Goal: Transaction & Acquisition: Obtain resource

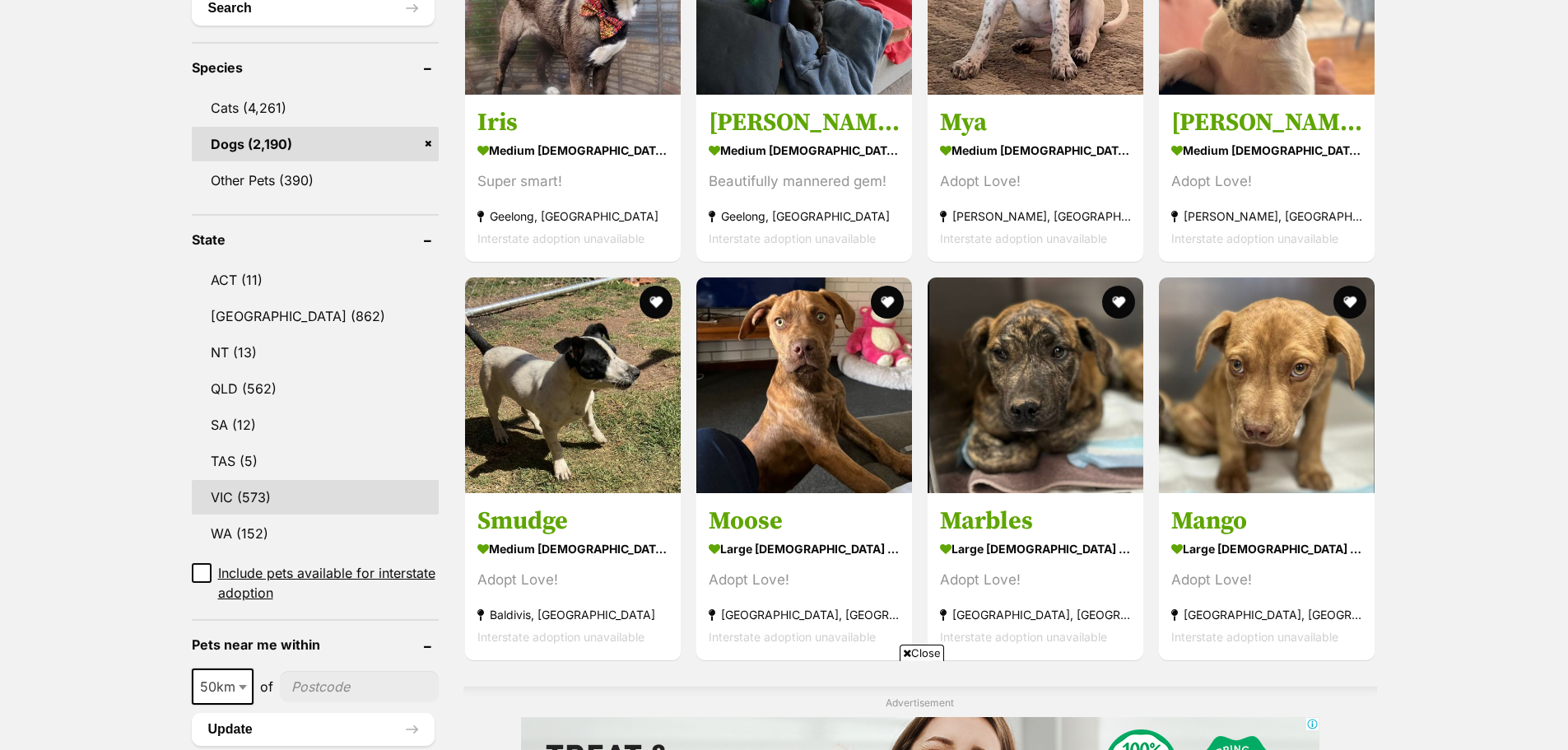
click at [228, 491] on link "VIC (573)" at bounding box center [315, 497] width 247 height 35
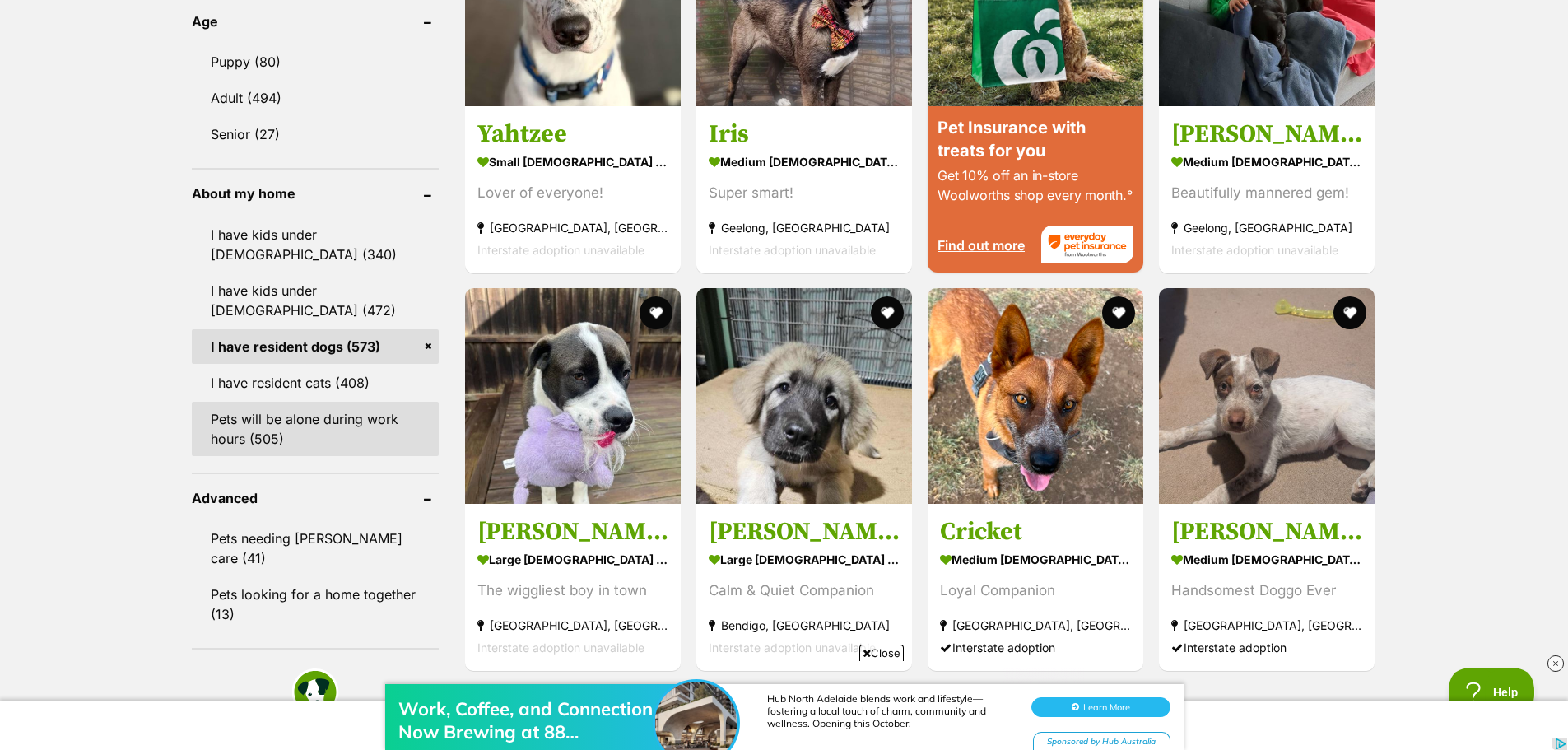
click at [240, 429] on link "Pets will be alone during work hours (505)" at bounding box center [315, 428] width 247 height 55
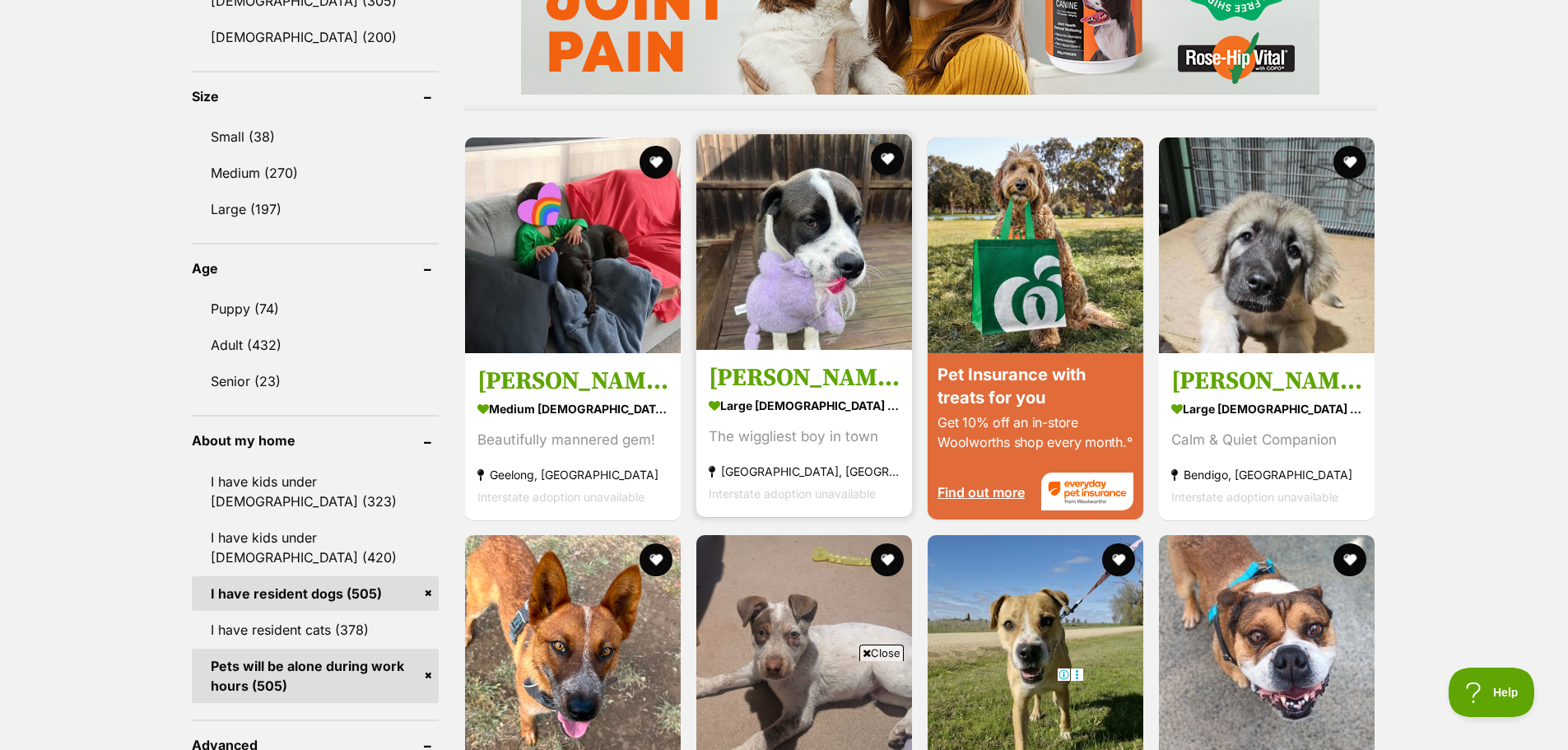
click at [767, 427] on section "large [DEMOGRAPHIC_DATA] Dog The wiggliest boy in town [GEOGRAPHIC_DATA], [GEOG…" at bounding box center [803, 448] width 191 height 111
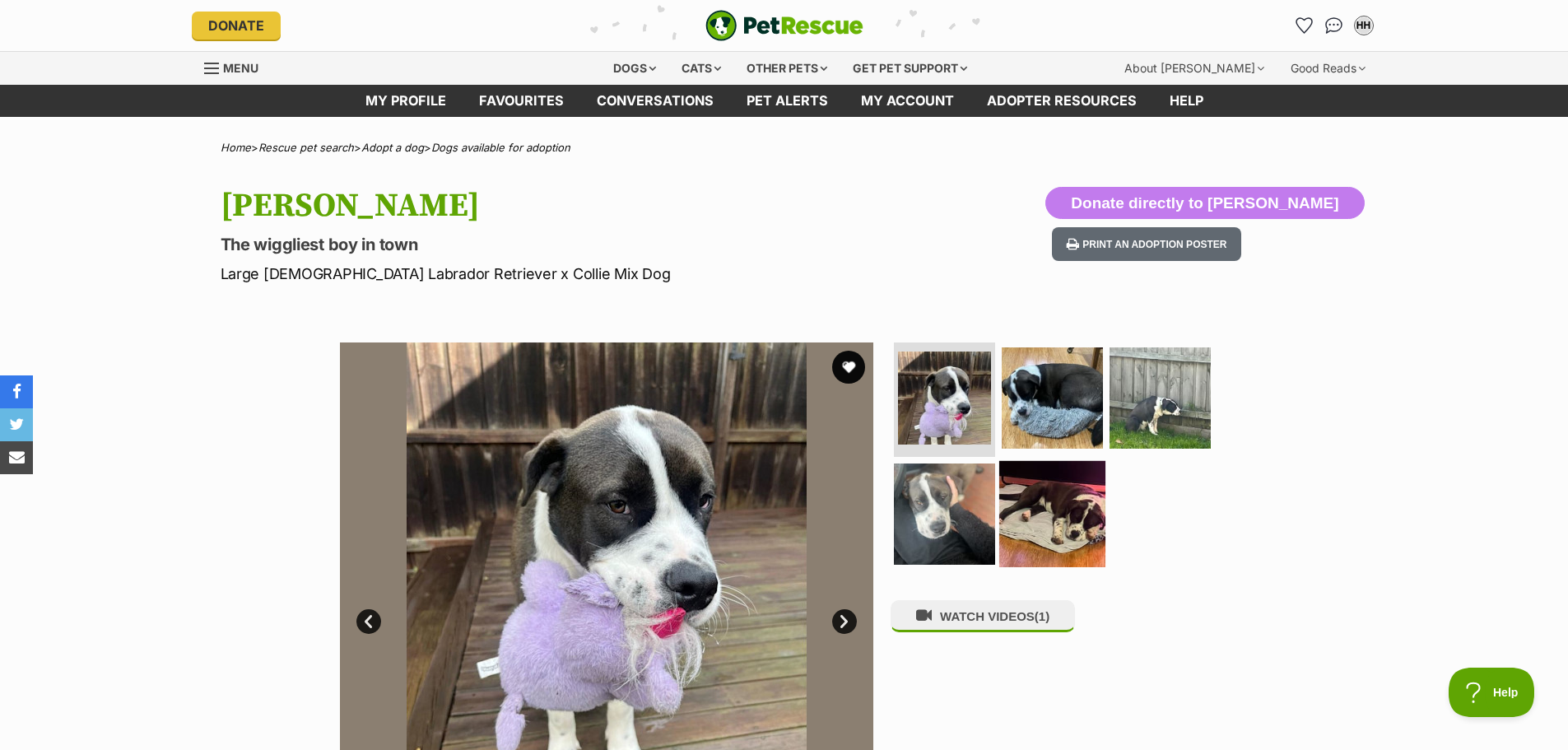
click at [1068, 517] on img at bounding box center [1052, 514] width 107 height 107
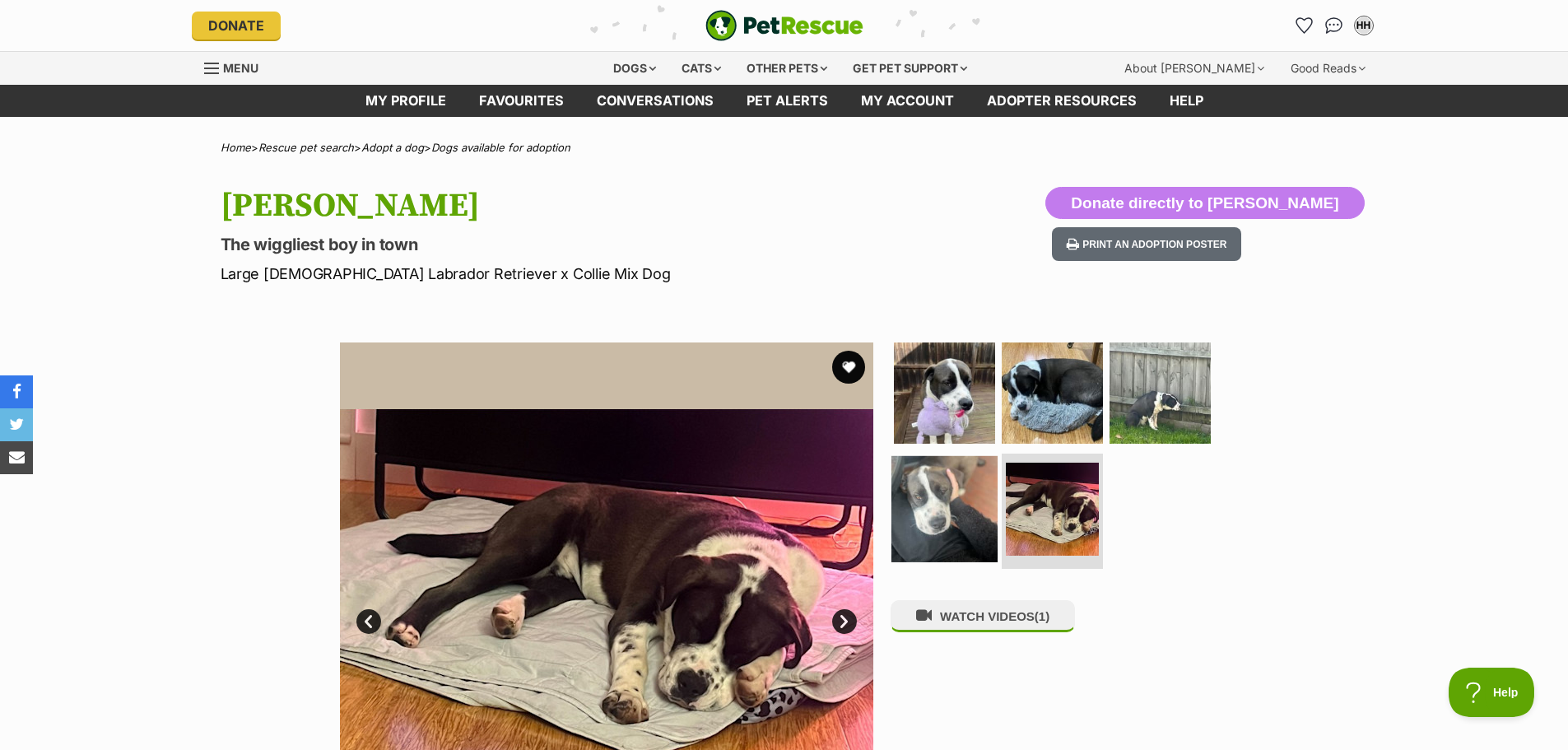
click at [935, 527] on img at bounding box center [944, 509] width 107 height 107
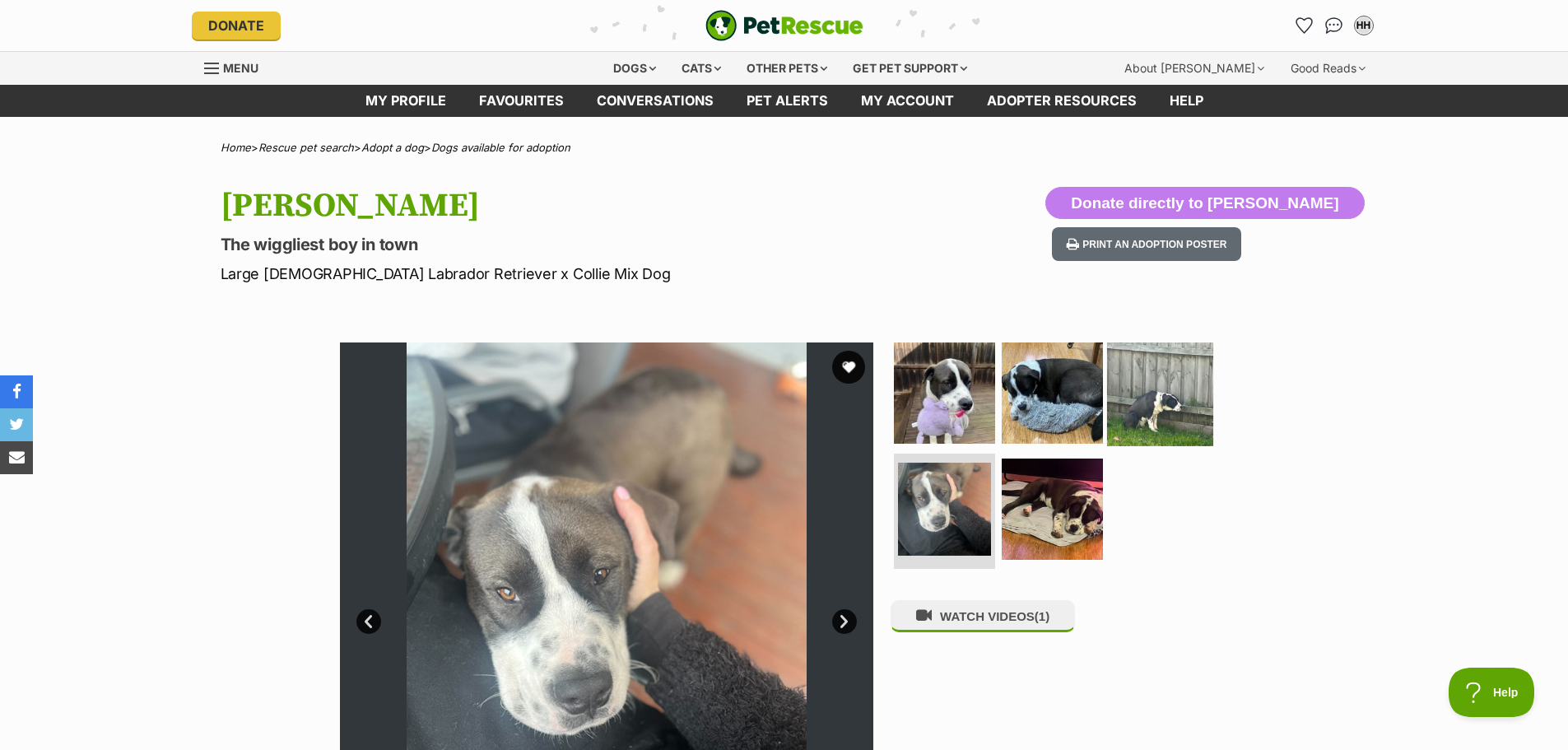
click at [1161, 407] on img at bounding box center [1160, 392] width 107 height 107
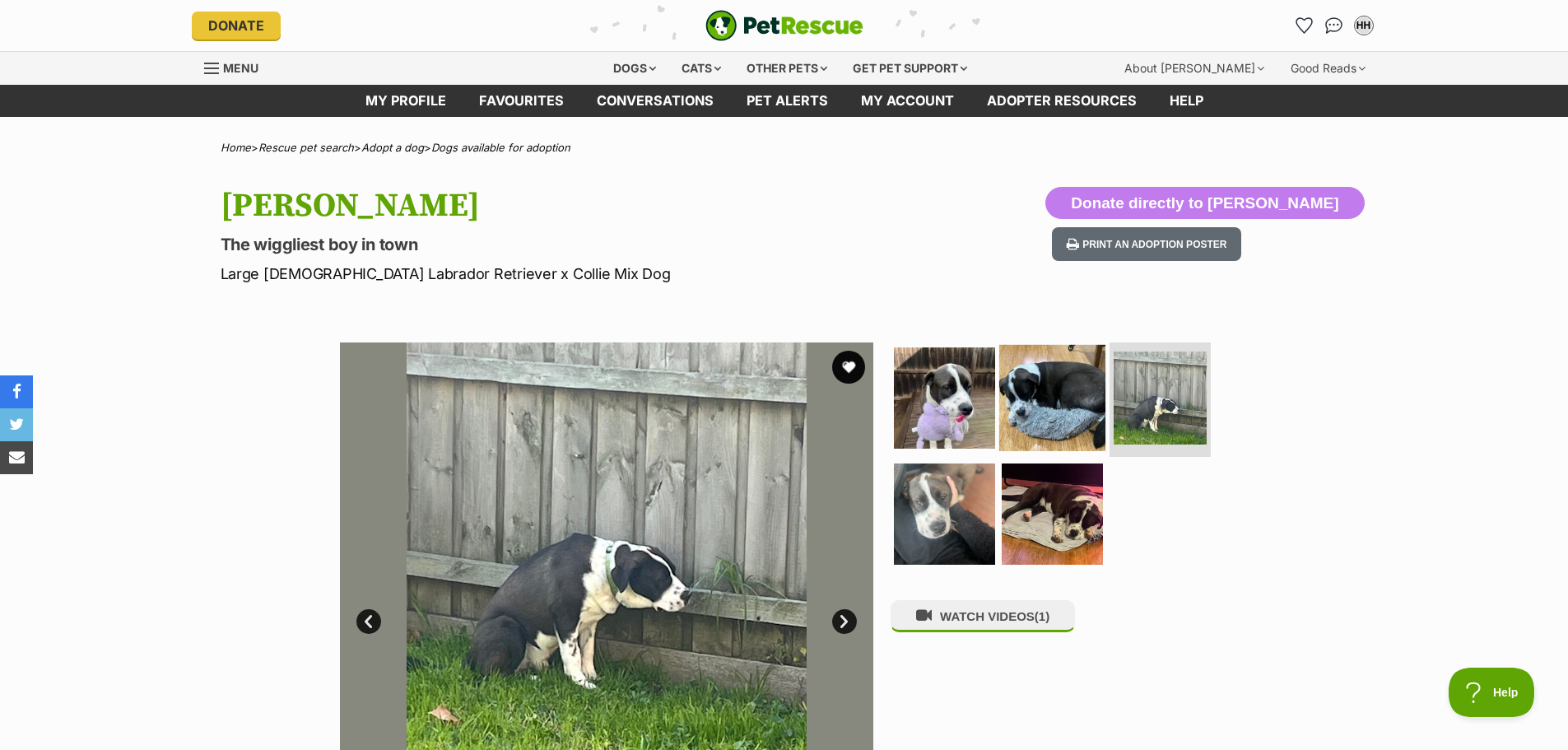
click at [1085, 408] on img at bounding box center [1052, 397] width 107 height 107
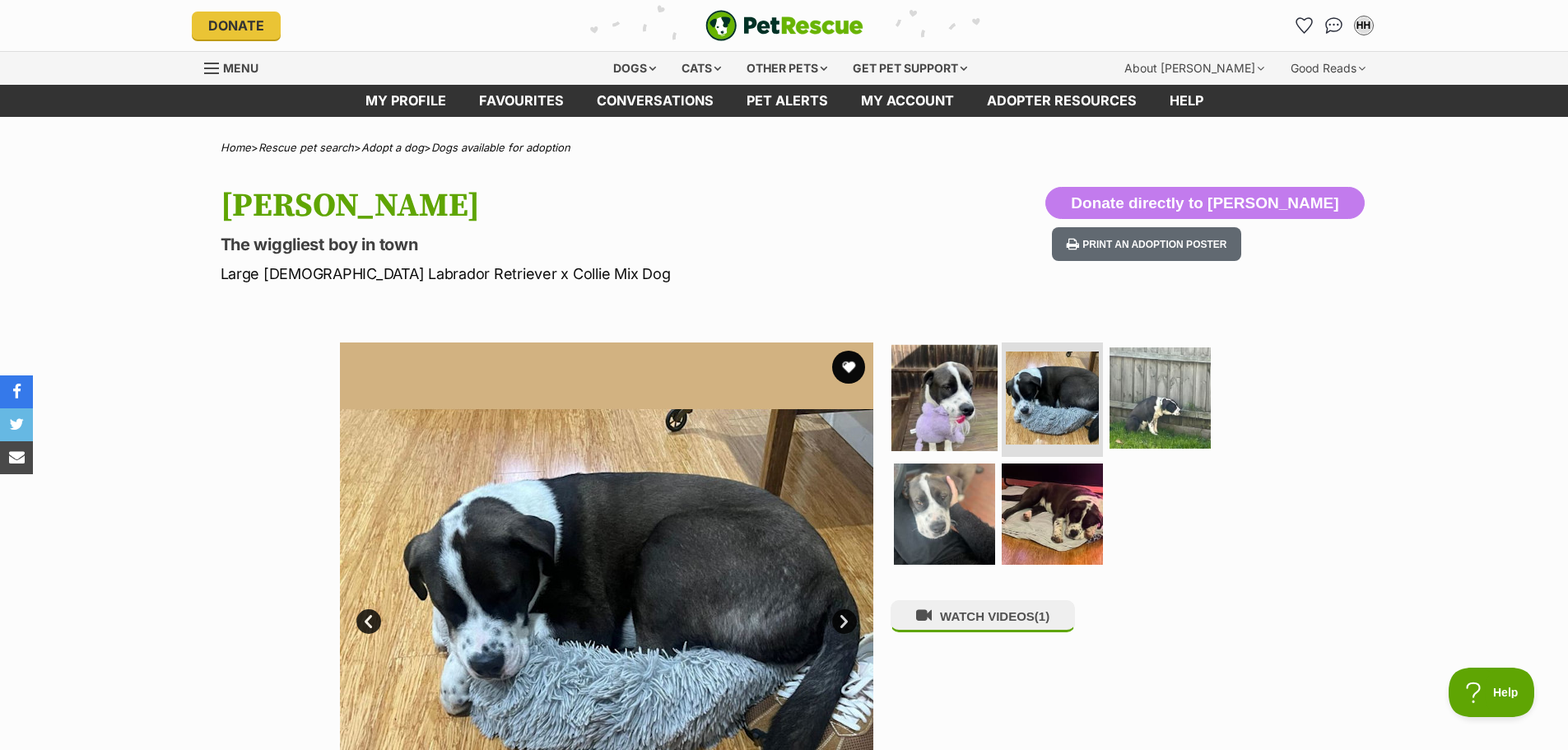
click at [938, 417] on img at bounding box center [944, 397] width 107 height 107
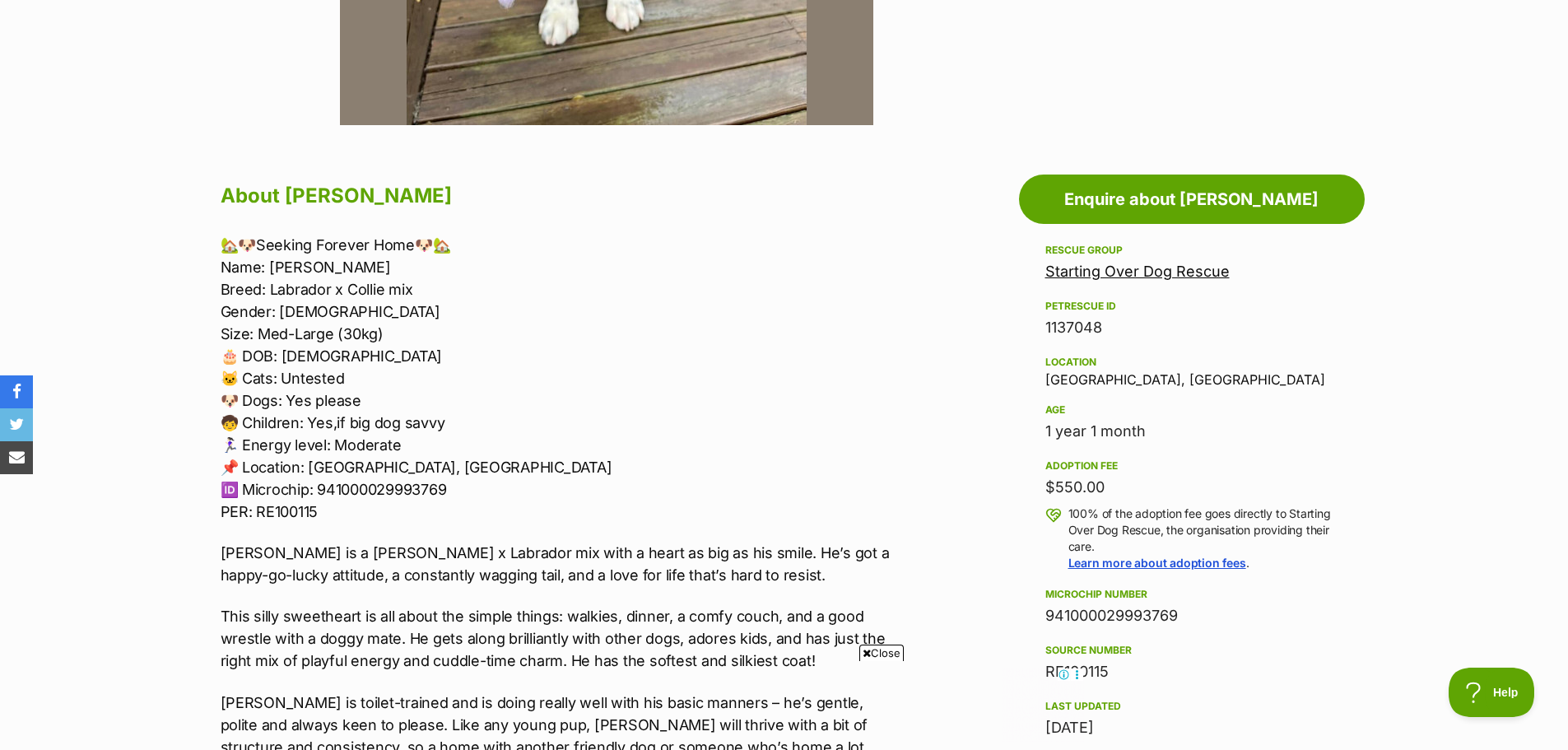
scroll to position [741, 0]
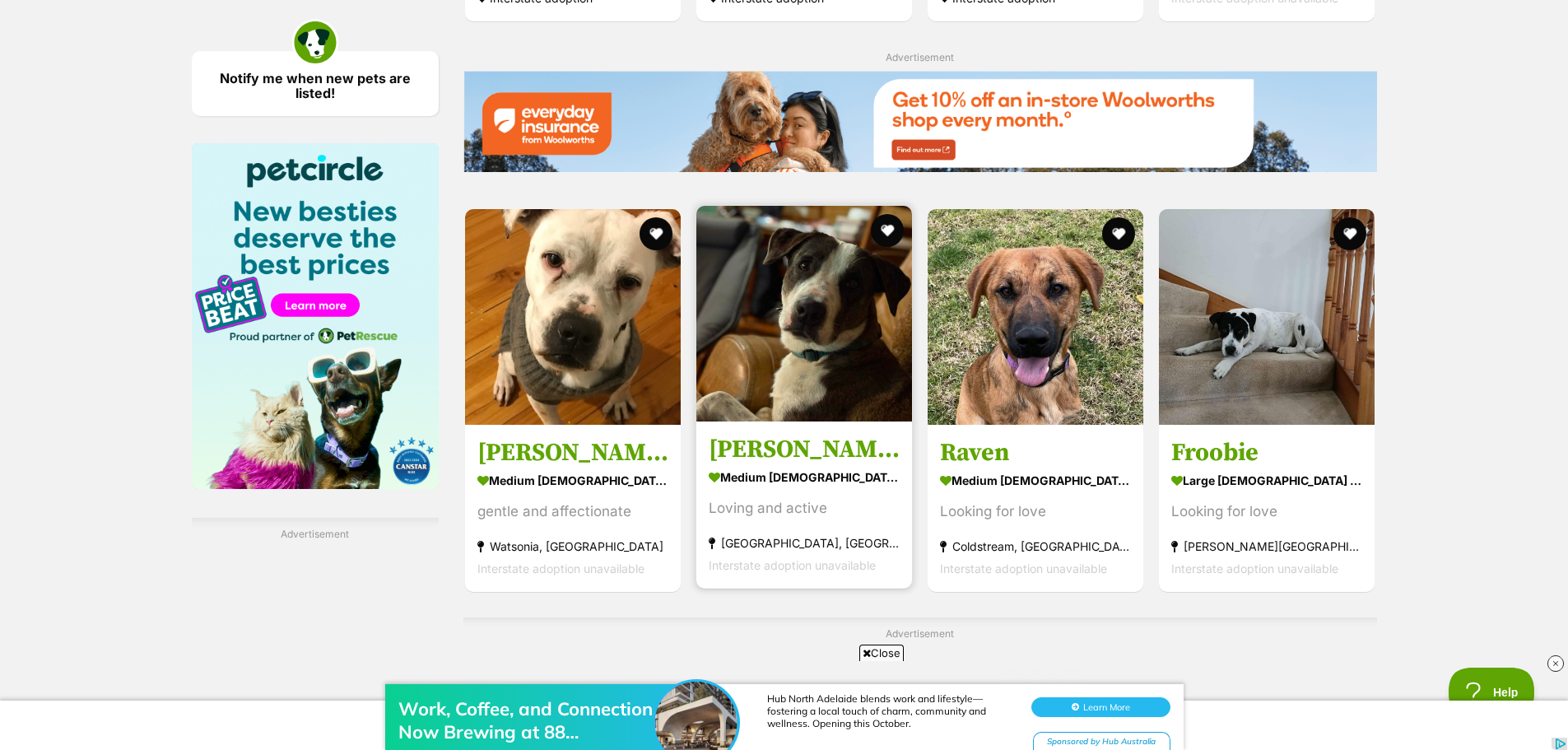
click at [797, 434] on link "Bundy medium male Dog Loving and active Macedon, VIC Interstate adoption unavai…" at bounding box center [803, 504] width 216 height 168
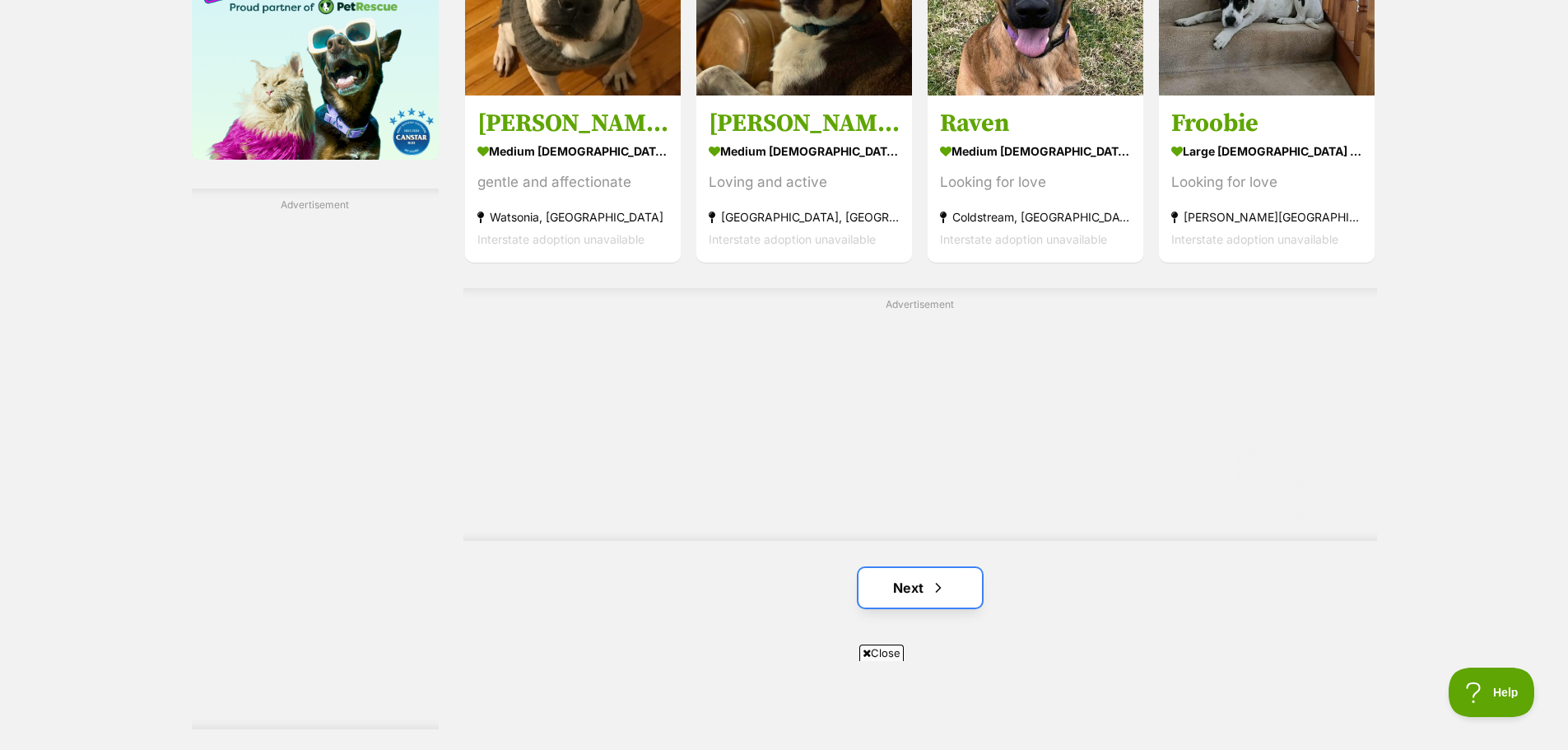
click at [942, 591] on span "Next page" at bounding box center [938, 588] width 16 height 20
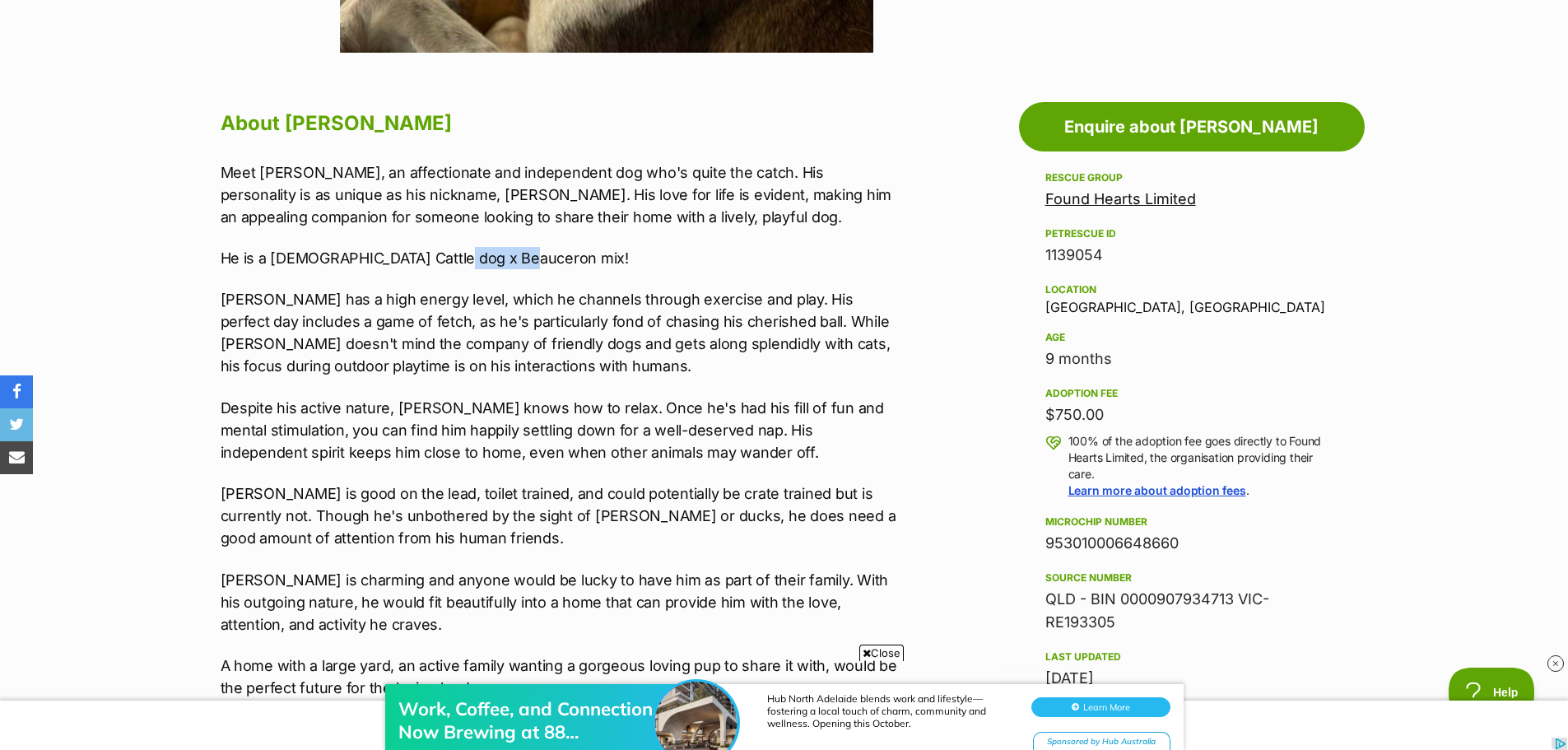
drag, startPoint x: 445, startPoint y: 251, endPoint x: 513, endPoint y: 250, distance: 68.0
click at [513, 250] on p "He is a 9 month old Cattle dog x Beauceron mix!" at bounding box center [560, 258] width 680 height 22
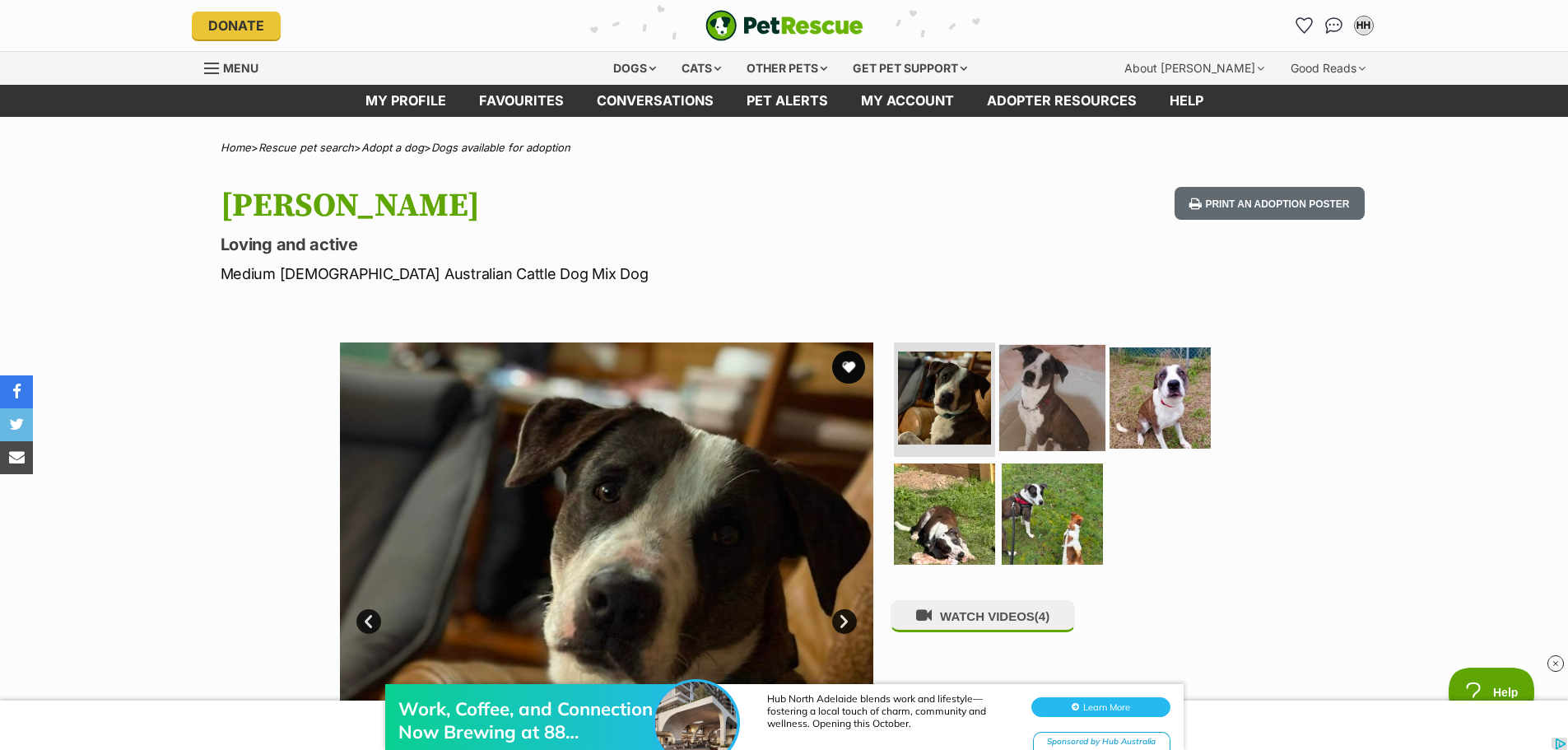
click at [1041, 394] on img at bounding box center [1052, 397] width 107 height 107
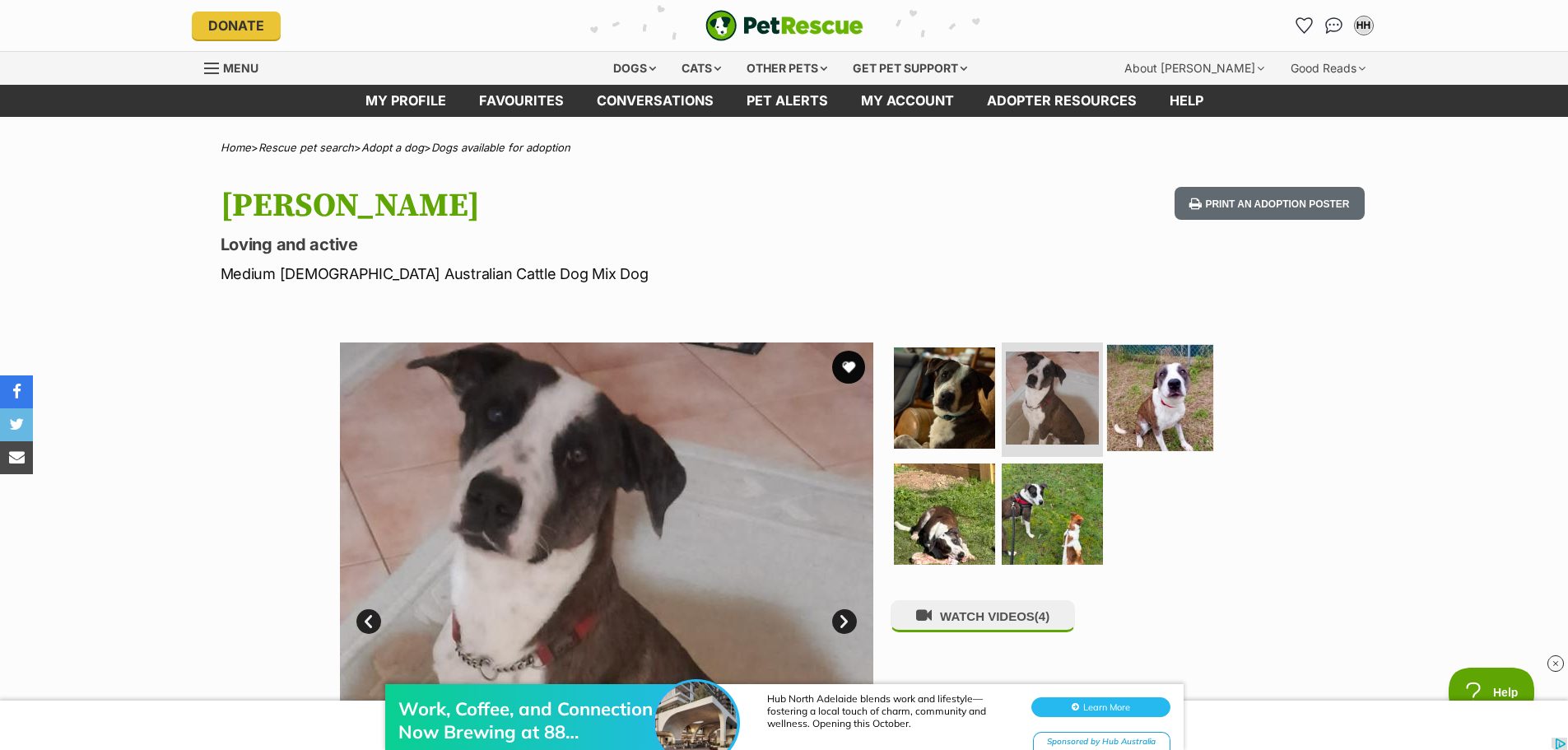
click at [1125, 396] on img at bounding box center [1160, 397] width 107 height 107
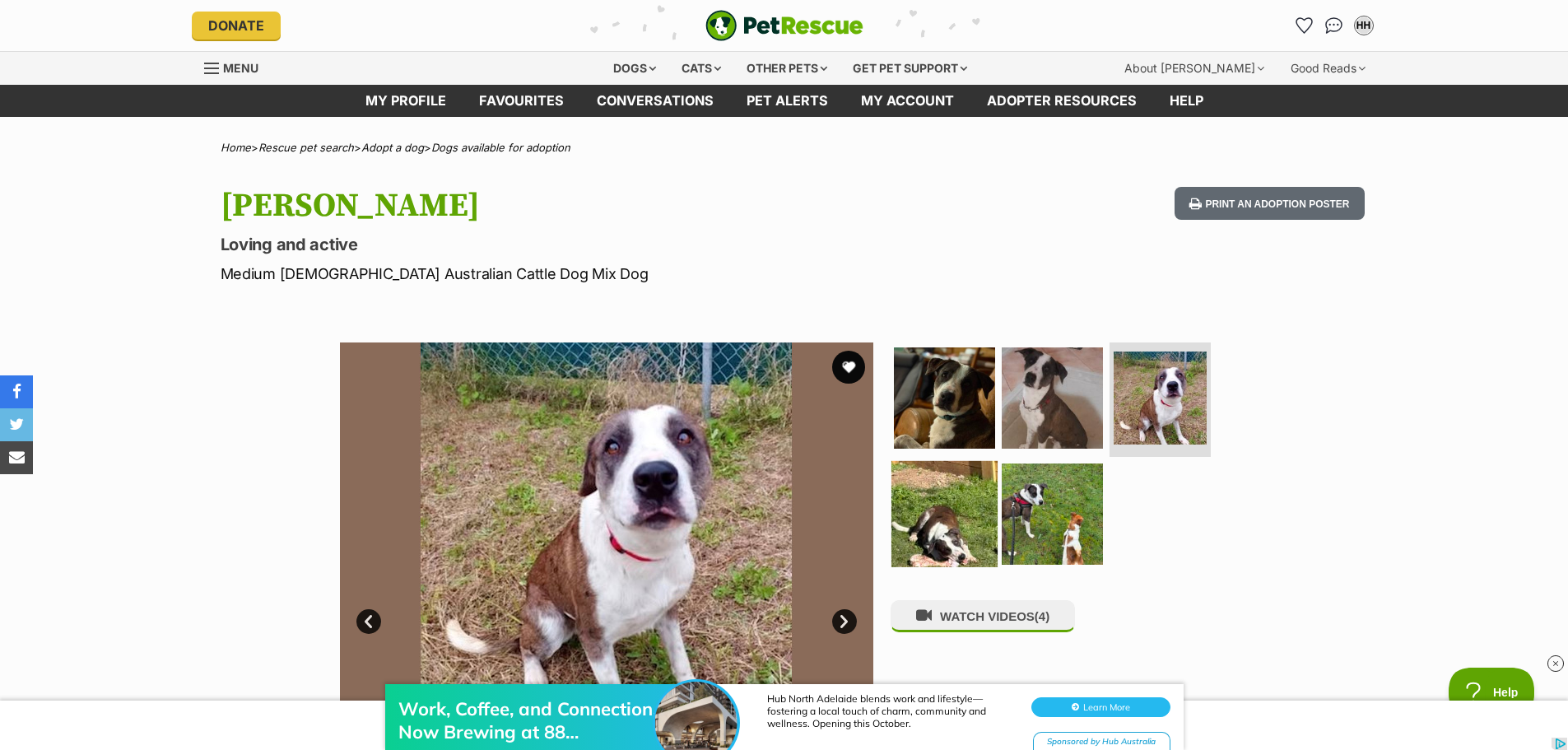
click at [960, 506] on img at bounding box center [944, 514] width 107 height 107
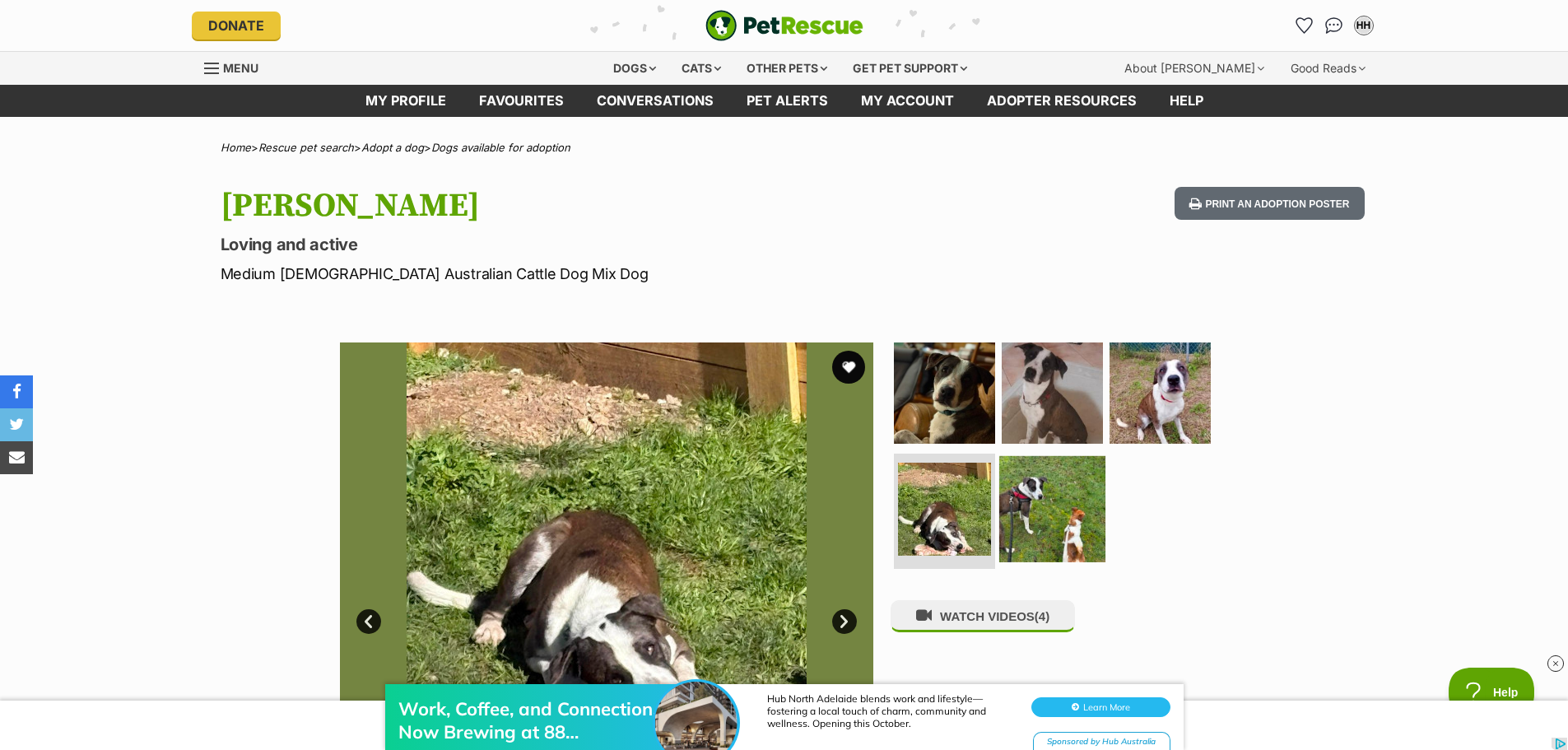
click at [1041, 507] on img at bounding box center [1052, 509] width 107 height 107
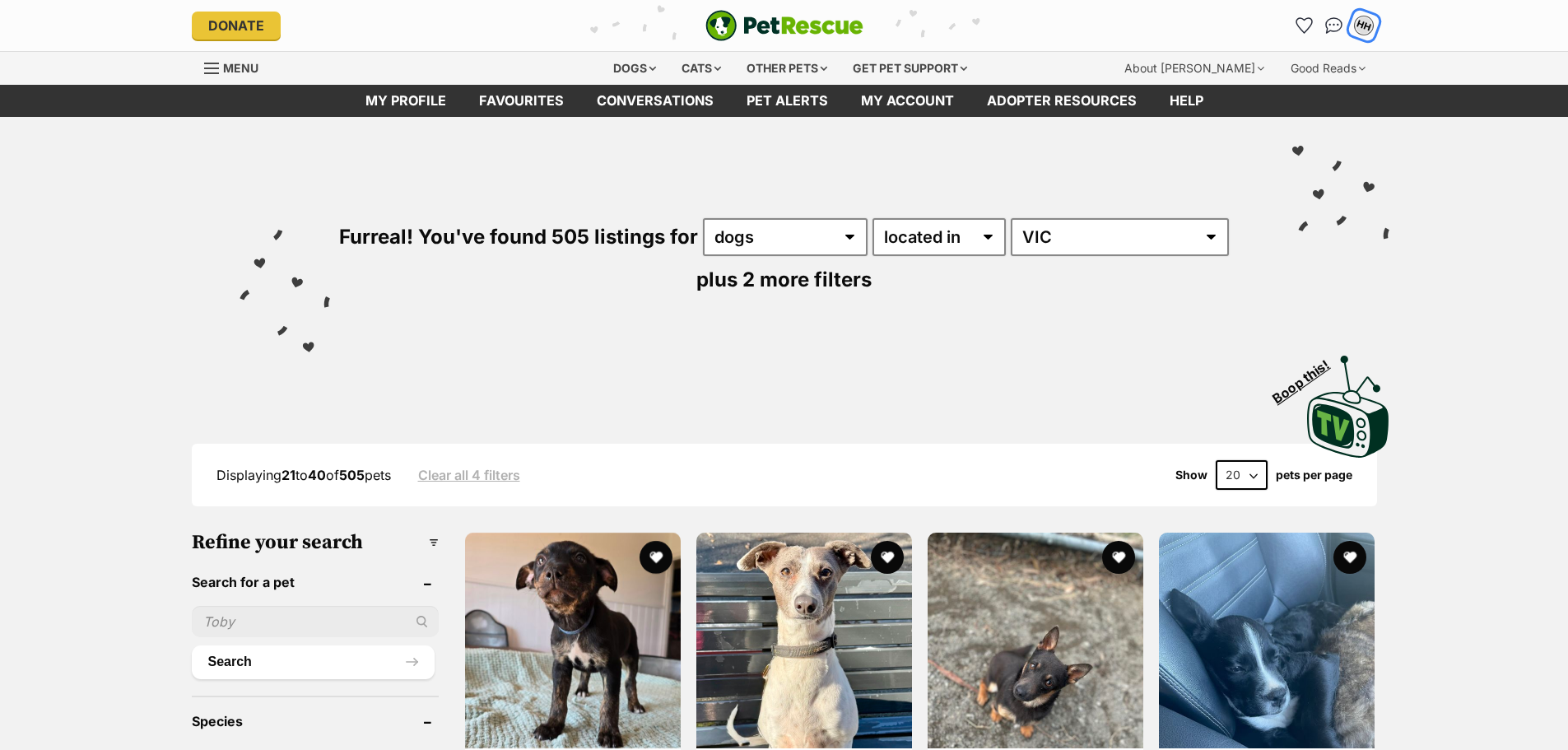
click at [1359, 29] on div "HH" at bounding box center [1364, 26] width 21 height 22
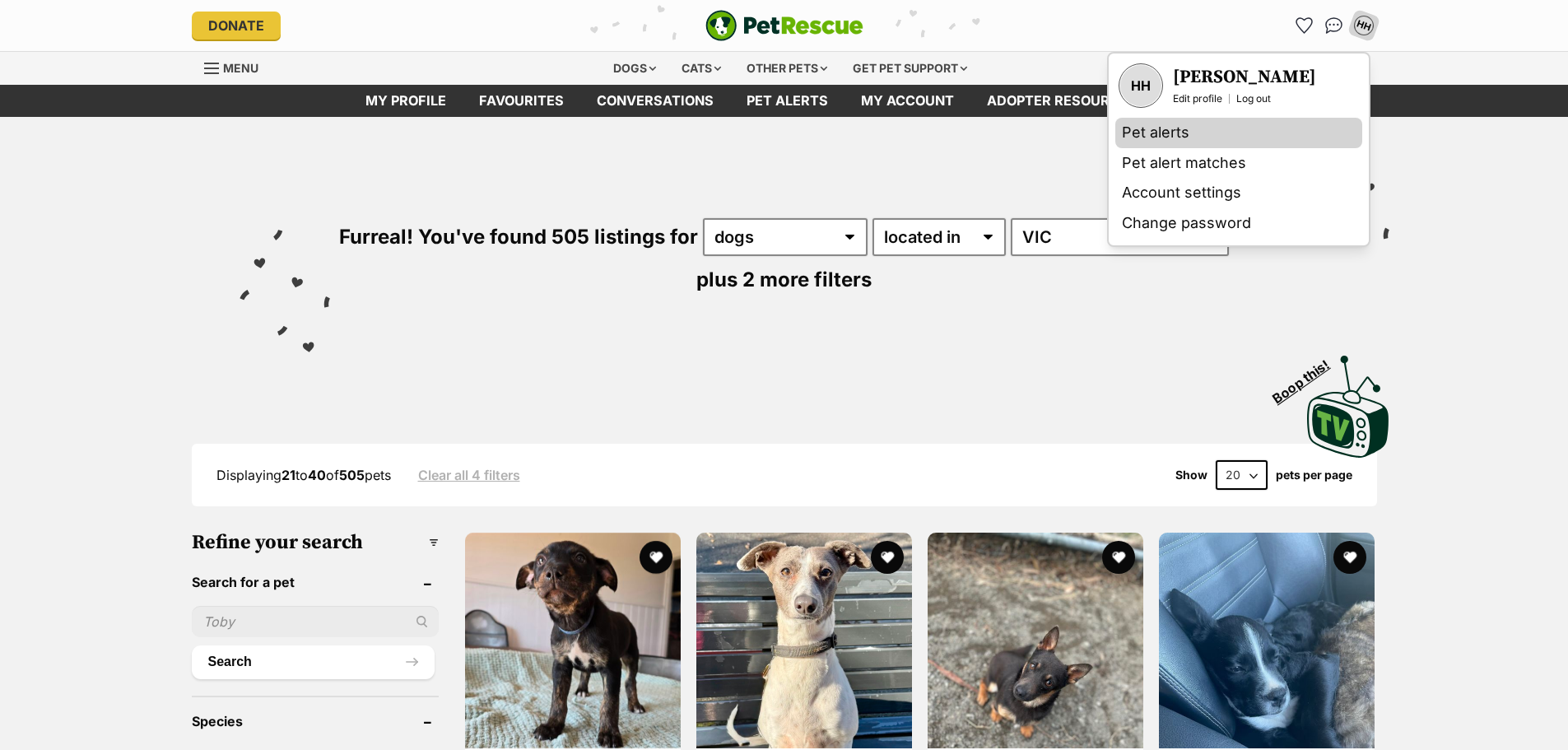
click at [1140, 134] on link "Pet alerts" at bounding box center [1238, 133] width 247 height 30
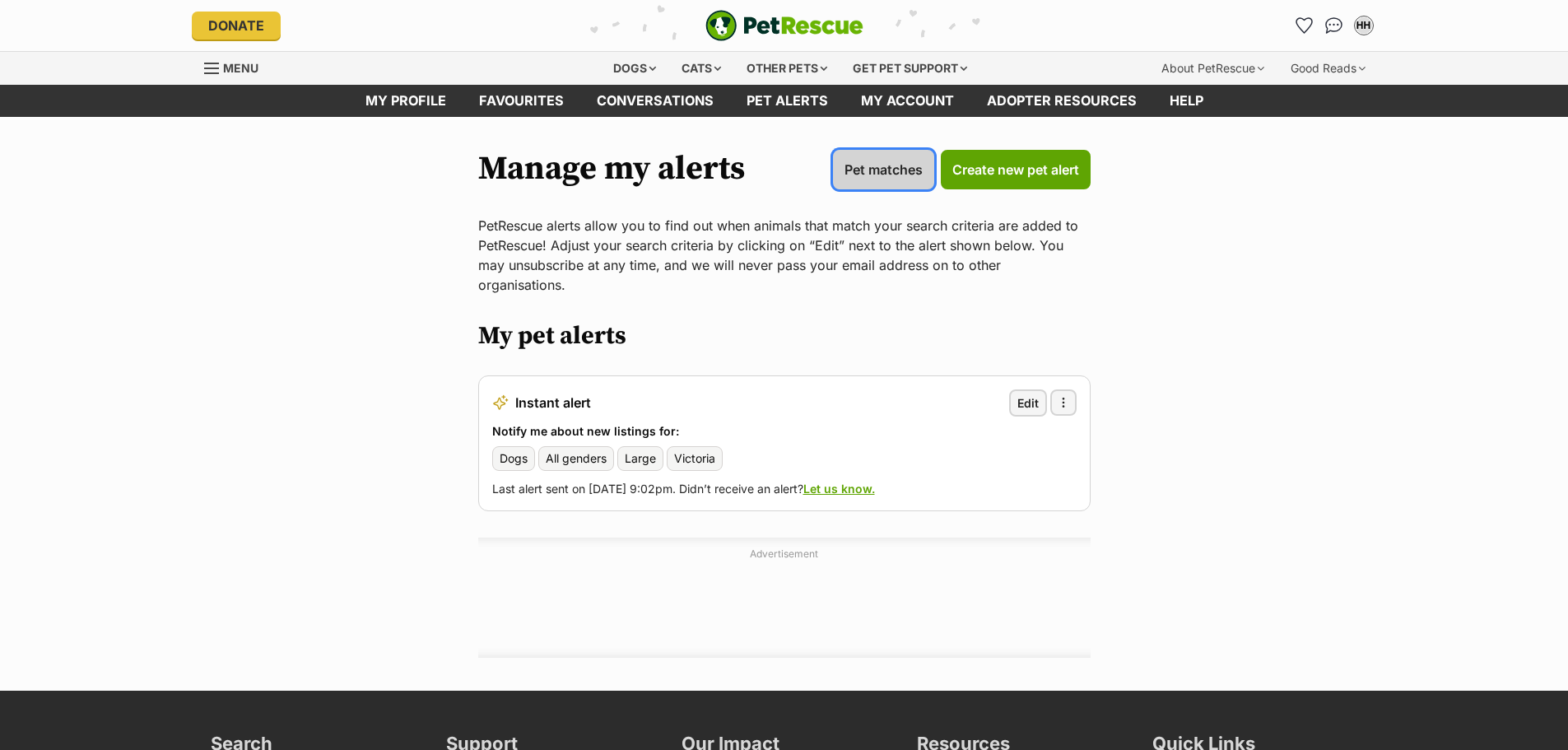
click at [884, 169] on span "Pet matches" at bounding box center [883, 169] width 78 height 20
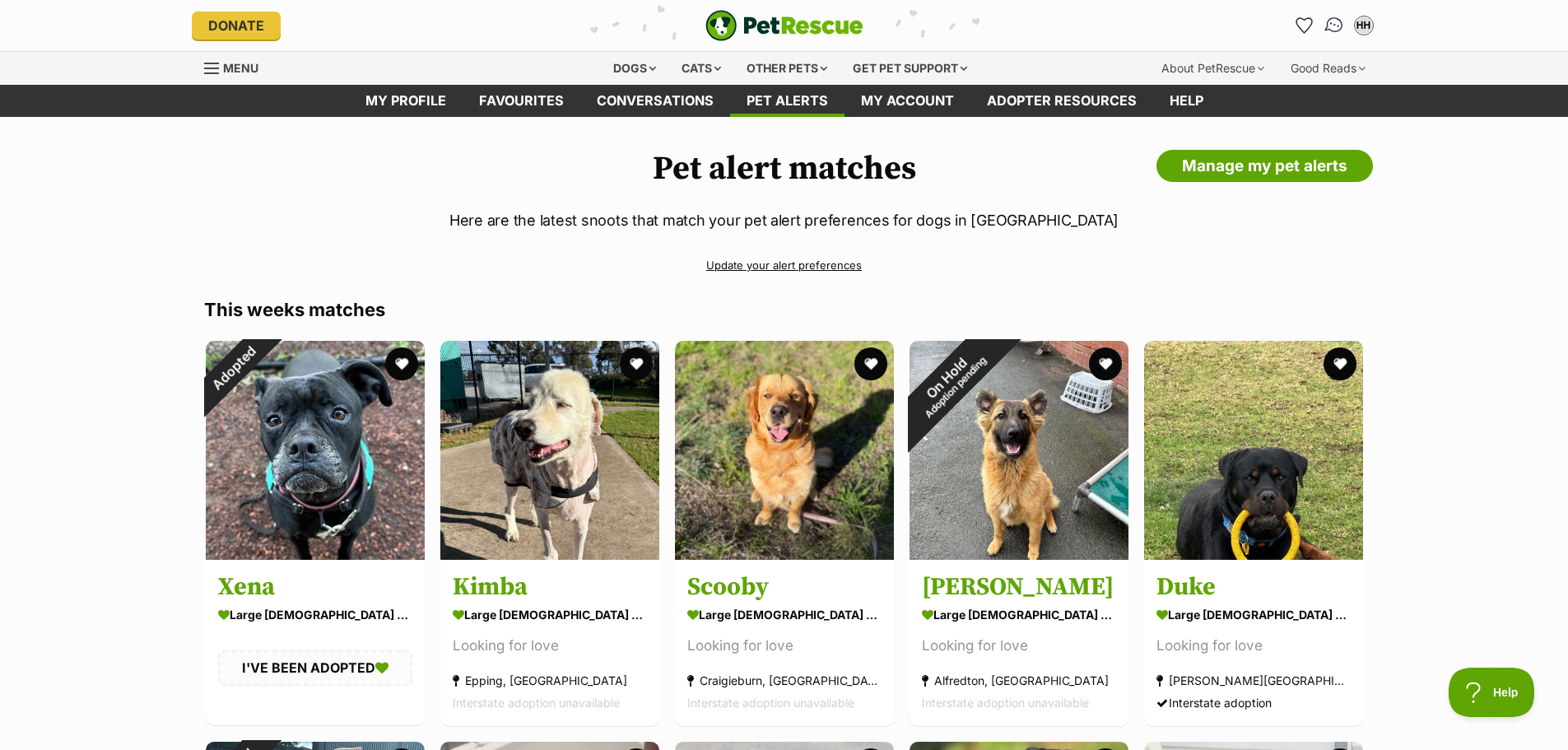
click at [1334, 24] on img "Conversations" at bounding box center [1333, 26] width 22 height 22
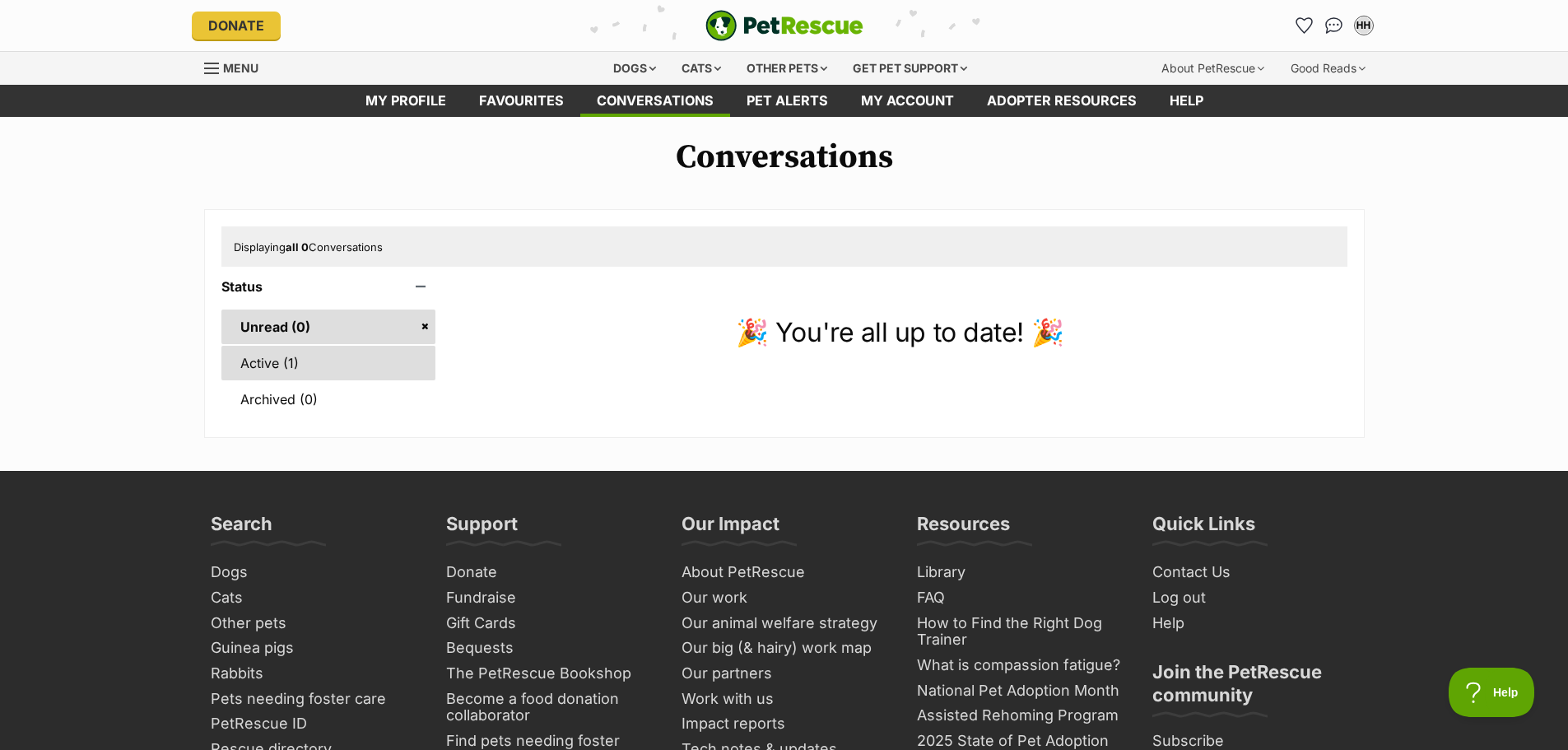
click at [278, 369] on link "Active (1)" at bounding box center [329, 363] width 215 height 35
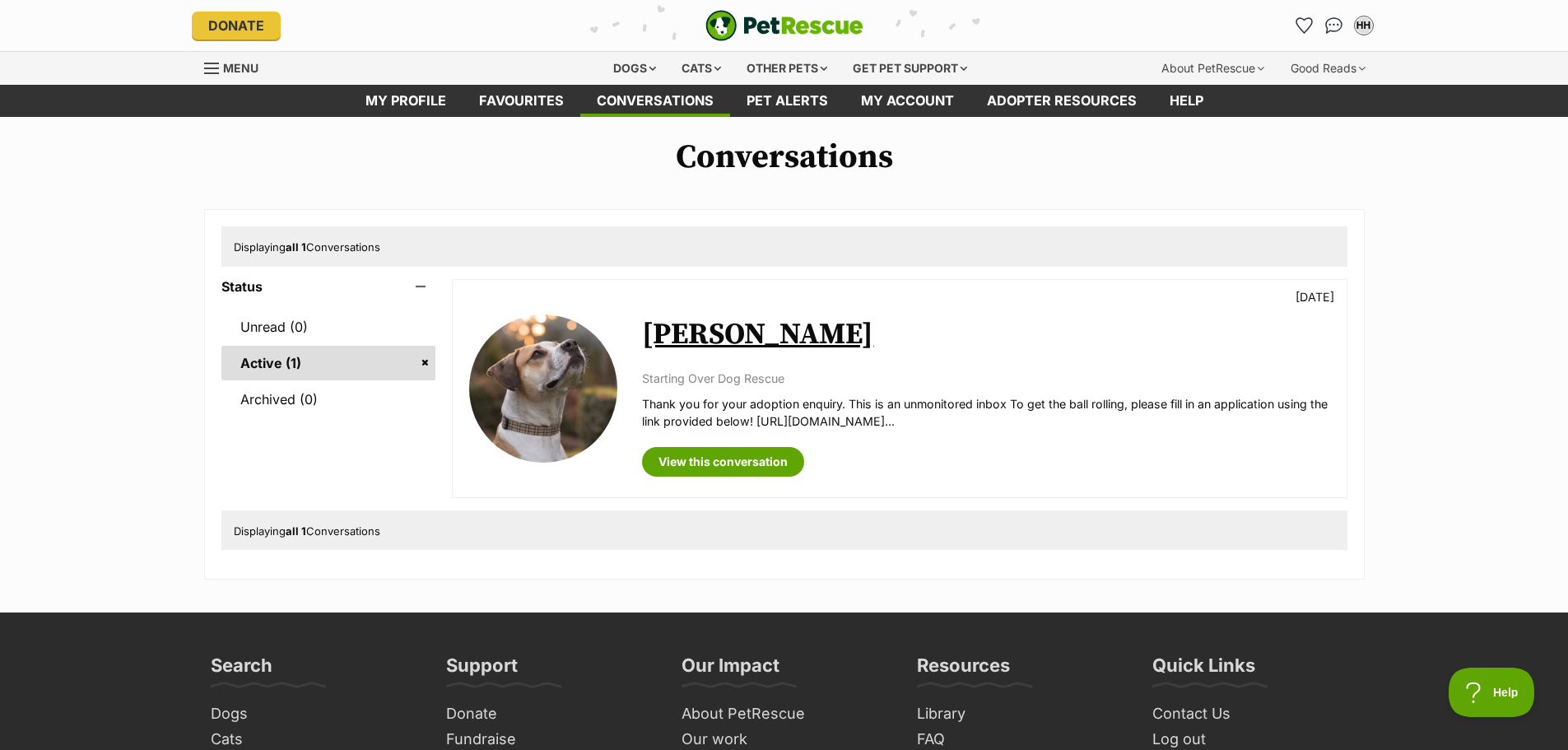
click at [726, 335] on link "[PERSON_NAME]" at bounding box center [758, 334] width 231 height 37
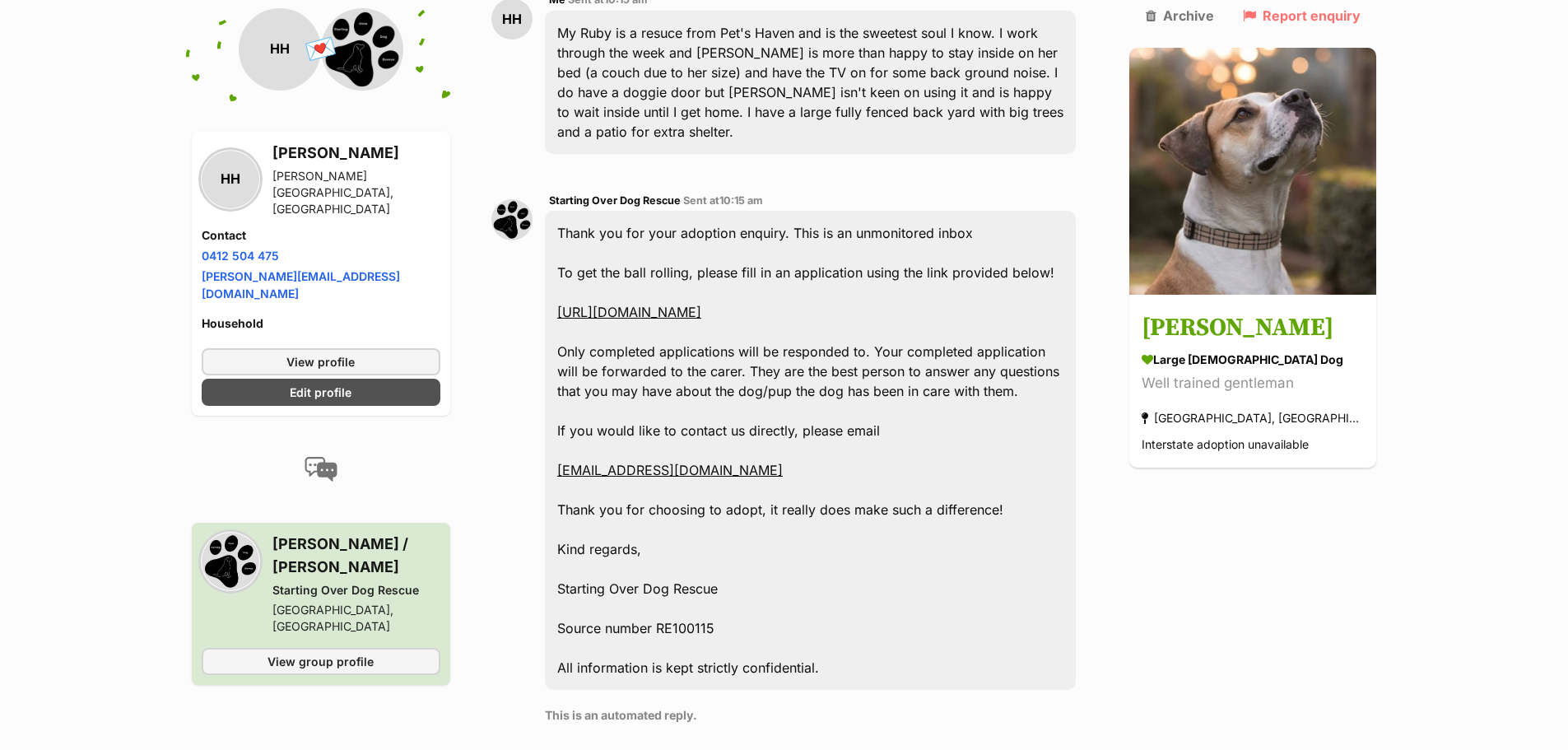
scroll to position [513, 0]
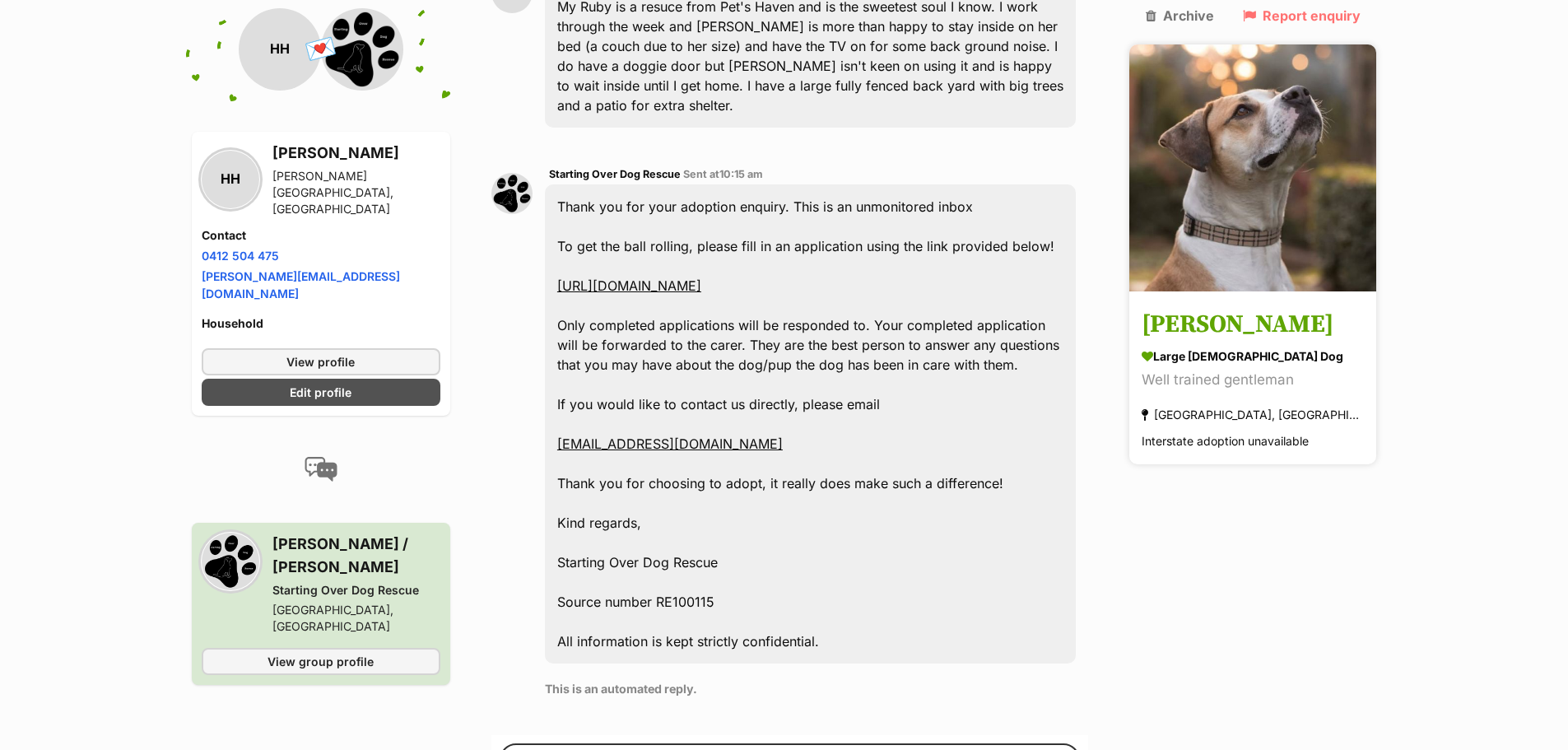
click at [1264, 197] on img at bounding box center [1253, 168] width 247 height 247
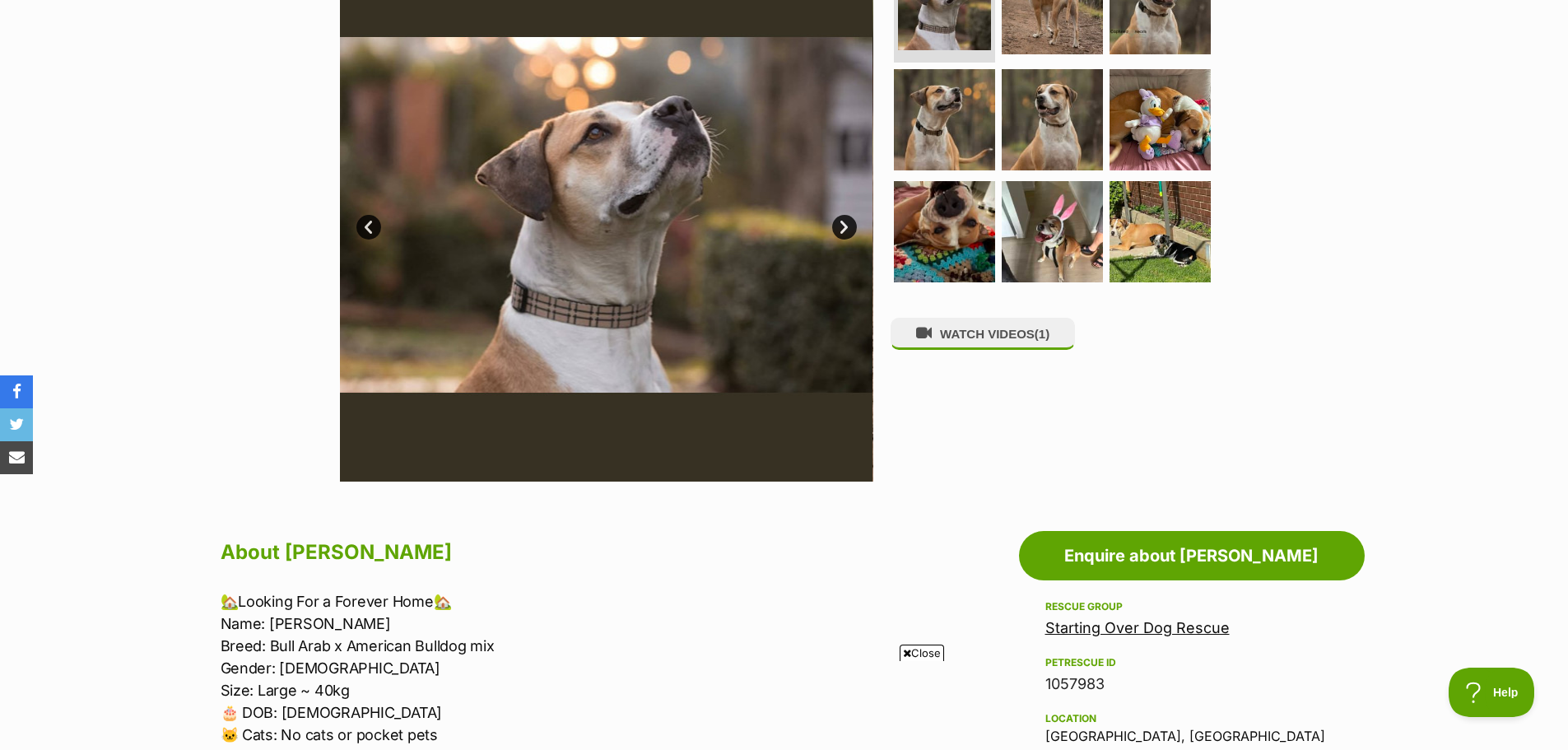
scroll to position [330, 0]
